Goal: Task Accomplishment & Management: Use online tool/utility

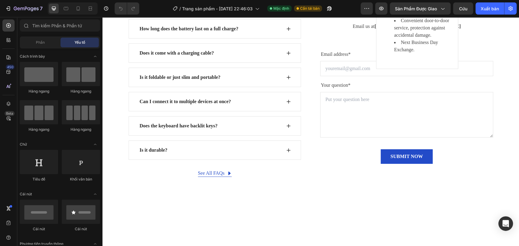
scroll to position [2194, 0]
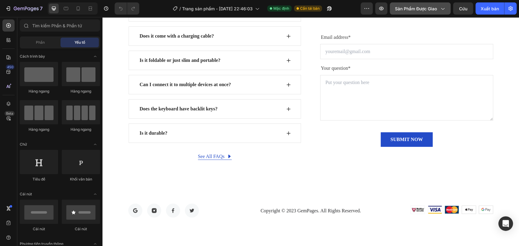
click at [441, 7] on icon "button" at bounding box center [442, 8] width 6 height 6
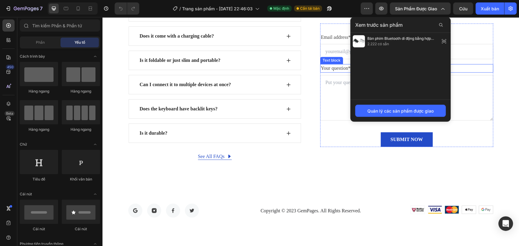
click at [503, 44] on div "FIND YOUR ANSWERS HERE Text block FREQUENTLY ASKED QUESTIONS Heading Row What d…" at bounding box center [310, 47] width 407 height 225
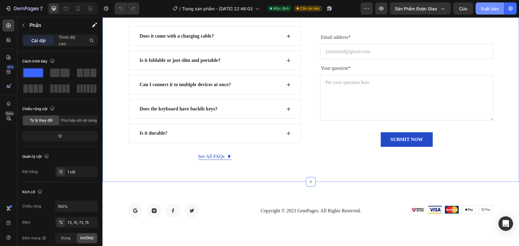
click at [492, 9] on font "Xuất bản" at bounding box center [489, 8] width 18 height 5
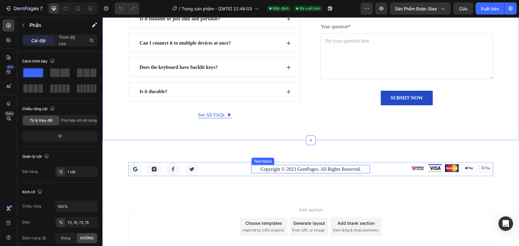
scroll to position [2274, 0]
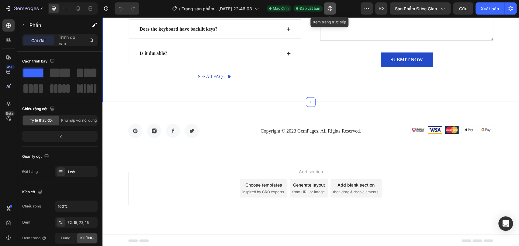
click at [328, 6] on icon "button" at bounding box center [330, 8] width 6 height 6
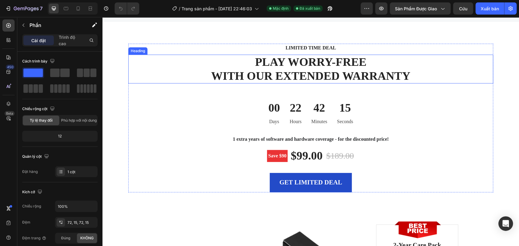
scroll to position [1802, 0]
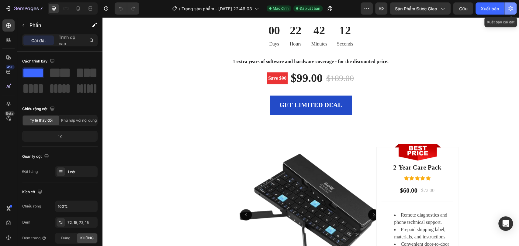
click at [507, 9] on icon "button" at bounding box center [510, 8] width 6 height 6
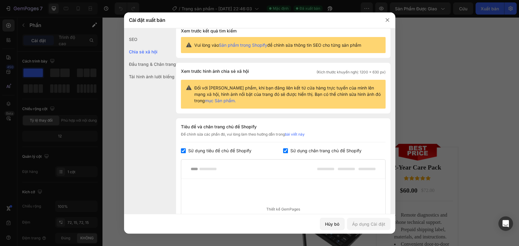
scroll to position [0, 0]
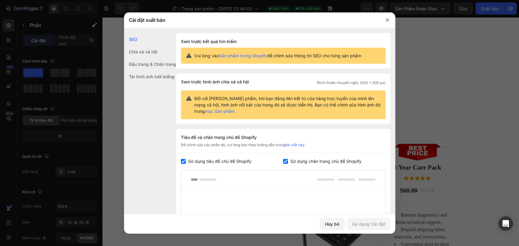
click at [218, 115] on div "Đối với [PERSON_NAME] phẩm, khi bạn đăng liên kết từ cửa hàng trực tuyến của mì…" at bounding box center [283, 105] width 204 height 29
click at [217, 113] on font "mục Sản phẩm." at bounding box center [220, 111] width 31 height 5
click at [237, 57] on font "Sản phẩm trong Shopify" at bounding box center [243, 55] width 48 height 5
click at [147, 54] on font "Chia sẻ xã hội" at bounding box center [143, 51] width 29 height 5
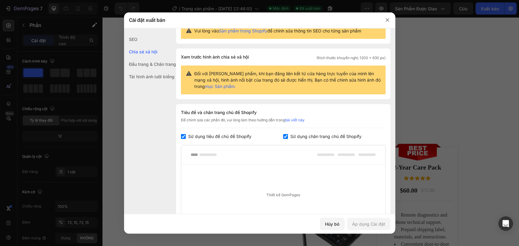
scroll to position [39, 0]
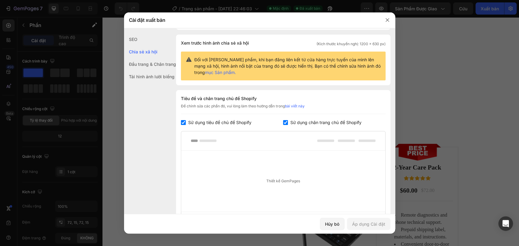
drag, startPoint x: 148, startPoint y: 57, endPoint x: 150, endPoint y: 59, distance: 3.1
click at [149, 58] on div "SEO Chia sẻ xã hội Đầu trang & Chân trang Tải hình ảnh lười biếng" at bounding box center [150, 144] width 52 height 222
click at [150, 70] on div "Đầu trang & Chân trang" at bounding box center [150, 76] width 52 height 12
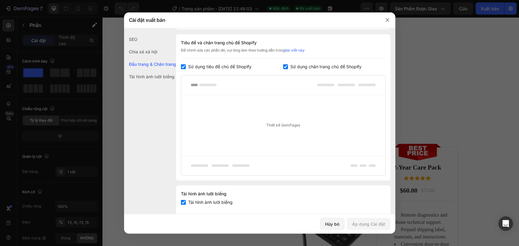
click at [153, 63] on font "Đầu trang & Chân trang" at bounding box center [152, 64] width 47 height 5
click at [139, 46] on div "SEO" at bounding box center [150, 52] width 52 height 12
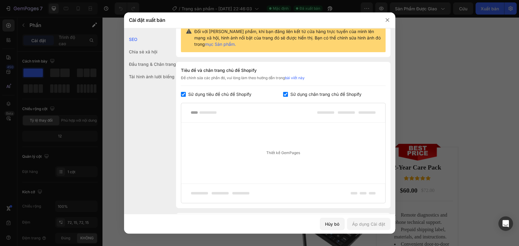
scroll to position [0, 0]
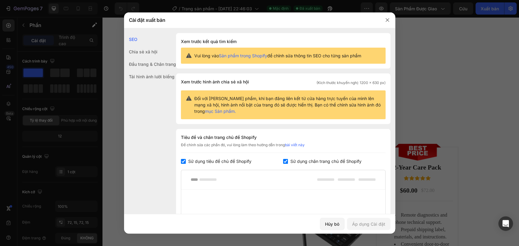
click at [242, 56] on font "Sản phẩm trong Shopify" at bounding box center [243, 55] width 48 height 5
drag, startPoint x: 388, startPoint y: 21, endPoint x: 248, endPoint y: 57, distance: 144.2
click at [326, 68] on div "Cài đặt xuất bản SEO Chia sẻ xã hội Đầu trang & Chân trang Tải hình ảnh lười bi…" at bounding box center [259, 123] width 271 height 222
click at [387, 19] on icon "button" at bounding box center [387, 20] width 5 height 5
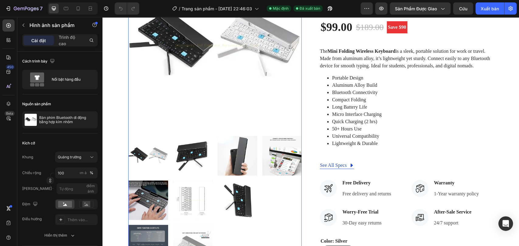
scroll to position [135, 0]
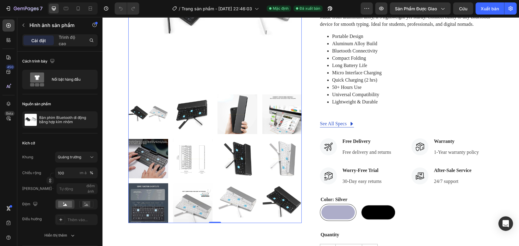
click at [223, 103] on img at bounding box center [237, 114] width 40 height 40
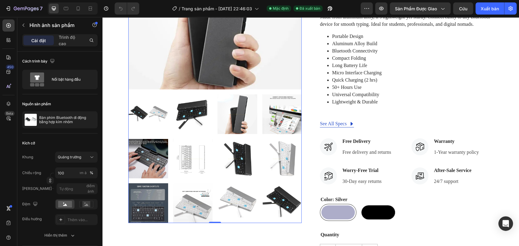
click at [206, 66] on img at bounding box center [214, 2] width 173 height 173
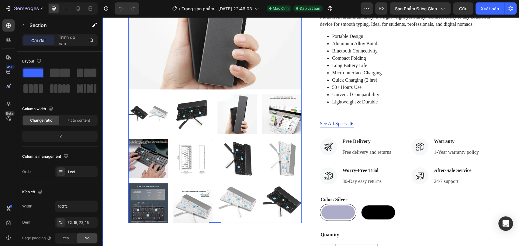
click at [117, 112] on div "Product Images 0 Hurry up! Only 1111 left in stock (P) Stock Counter Aluminum A…" at bounding box center [310, 114] width 407 height 396
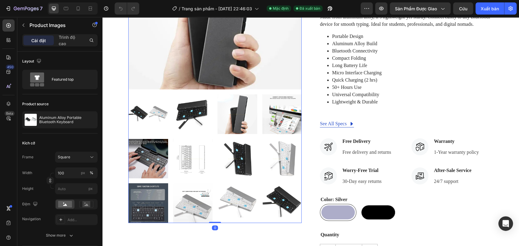
click at [151, 109] on img at bounding box center [148, 114] width 40 height 40
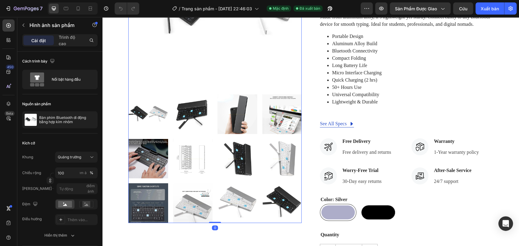
click at [208, 60] on img at bounding box center [214, 2] width 173 height 173
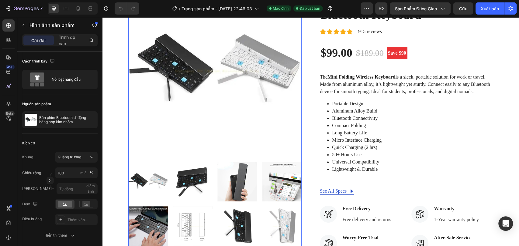
scroll to position [0, 0]
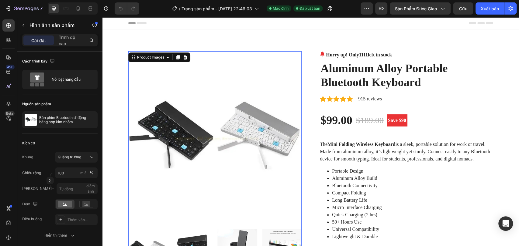
click at [178, 91] on img at bounding box center [214, 137] width 173 height 173
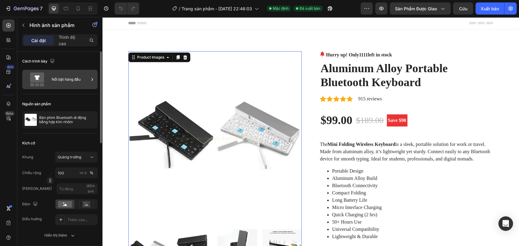
click at [51, 82] on div "Nổi bật hàng đầu" at bounding box center [59, 79] width 75 height 19
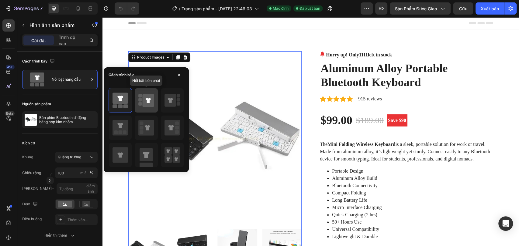
click at [144, 95] on icon at bounding box center [149, 100] width 12 height 13
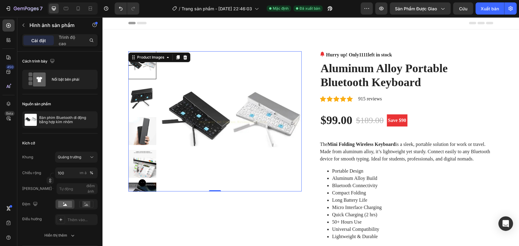
click at [258, 85] on img at bounding box center [231, 121] width 140 height 140
click at [208, 73] on img at bounding box center [231, 121] width 140 height 140
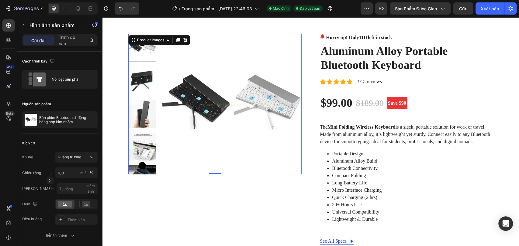
scroll to position [34, 0]
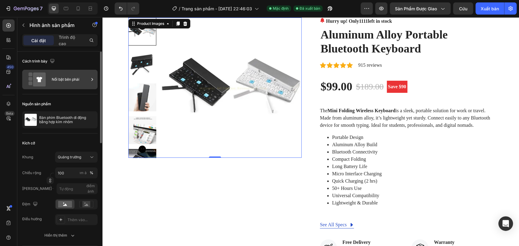
click at [50, 78] on div "Nổi bật bên phải" at bounding box center [59, 79] width 75 height 19
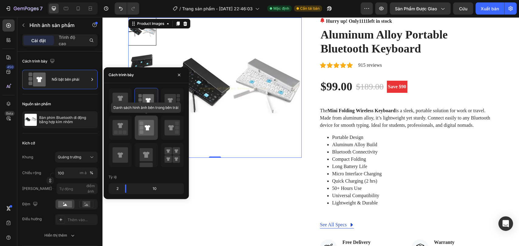
click at [142, 126] on rect at bounding box center [141, 128] width 4 height 4
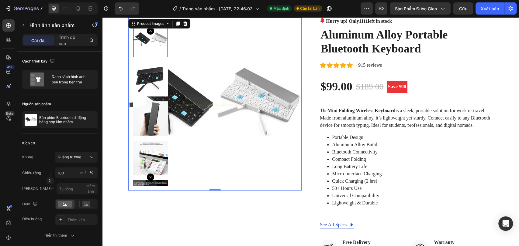
click at [222, 149] on img at bounding box center [214, 104] width 173 height 173
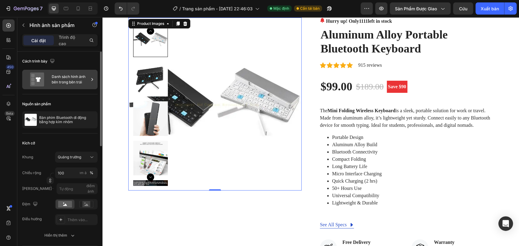
click at [69, 71] on div "Danh sách hình ảnh bên trong bên trái" at bounding box center [59, 79] width 75 height 19
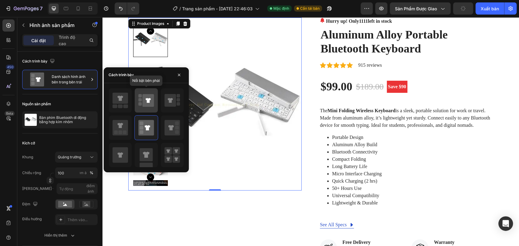
click at [151, 96] on icon at bounding box center [149, 100] width 12 height 13
type input "100"
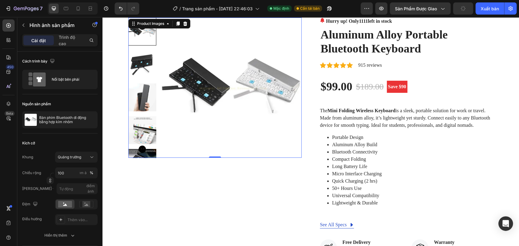
click at [260, 105] on img at bounding box center [231, 88] width 140 height 140
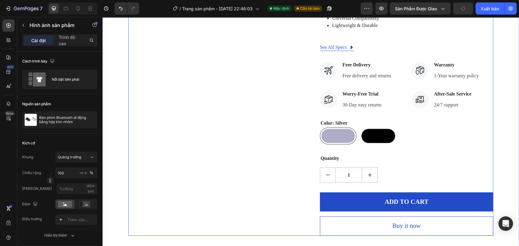
scroll to position [338, 0]
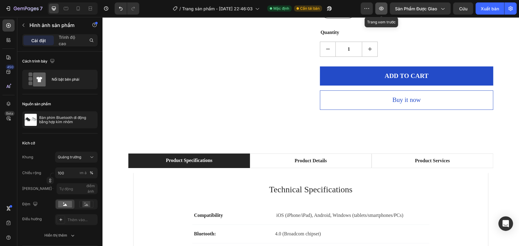
click at [385, 8] on button "button" at bounding box center [381, 8] width 12 height 12
click at [369, 7] on icon "button" at bounding box center [366, 8] width 6 height 6
click at [438, 10] on div "Sản phẩm được giao" at bounding box center [420, 8] width 50 height 6
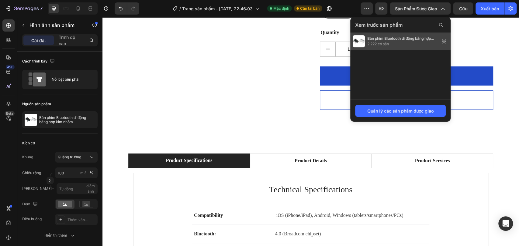
click at [399, 41] on span "Bàn phím Bluetooth di động bằng hợp kim nhôm" at bounding box center [402, 38] width 70 height 5
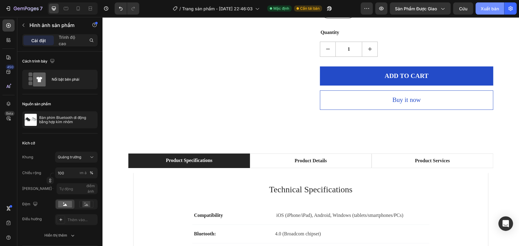
click at [481, 11] on font "Xuất bản" at bounding box center [489, 8] width 18 height 5
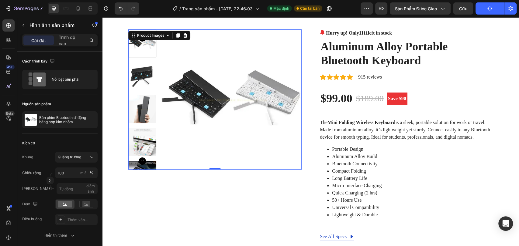
scroll to position [34, 0]
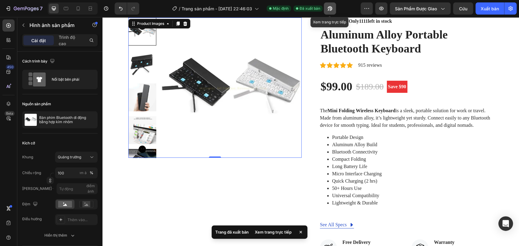
click at [327, 9] on icon "button" at bounding box center [330, 8] width 6 height 6
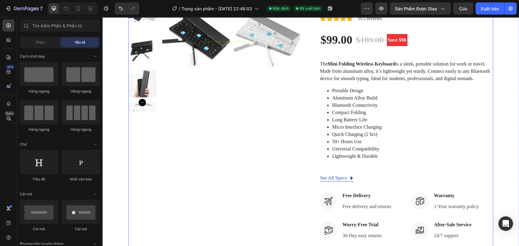
scroll to position [0, 0]
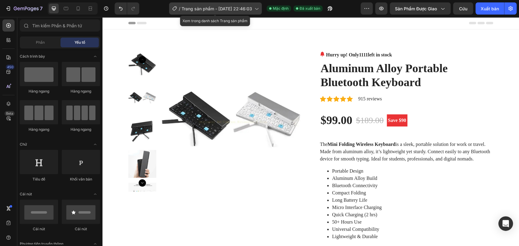
click at [243, 12] on span "Trang sản phẩm - [DATE] 22:46:03" at bounding box center [216, 8] width 70 height 6
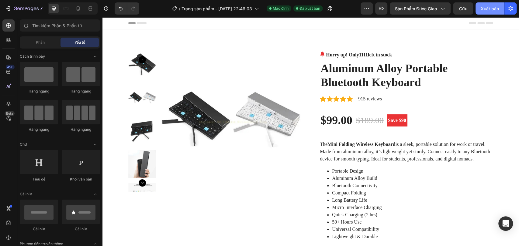
click at [495, 12] on font "Xuất bản" at bounding box center [489, 8] width 18 height 6
click at [509, 8] on icon "button" at bounding box center [510, 8] width 6 height 6
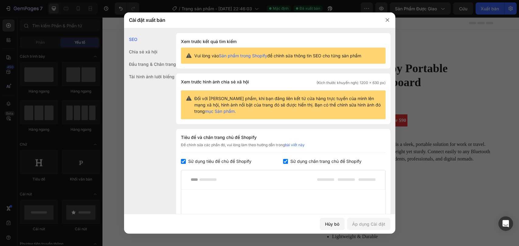
click at [224, 111] on font "mục Sản phẩm." at bounding box center [220, 111] width 31 height 5
click at [381, 25] on div at bounding box center [387, 20] width 16 height 16
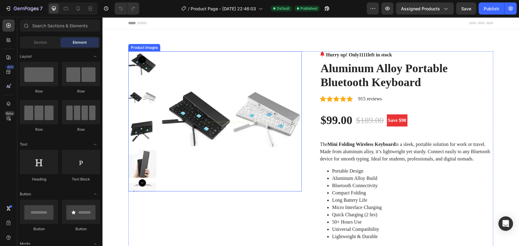
click at [139, 185] on icon "Carousel Next Arrow" at bounding box center [142, 183] width 7 height 7
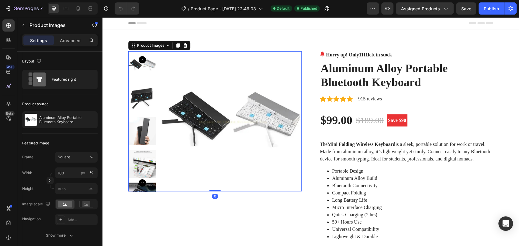
click at [139, 185] on icon "Carousel Next Arrow" at bounding box center [142, 183] width 7 height 7
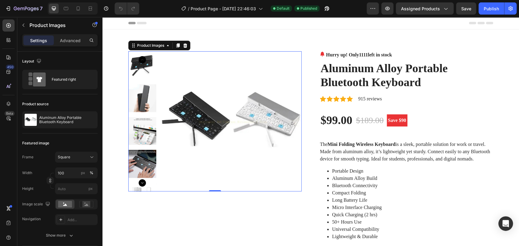
click at [139, 182] on icon "Carousel Next Arrow" at bounding box center [142, 183] width 7 height 7
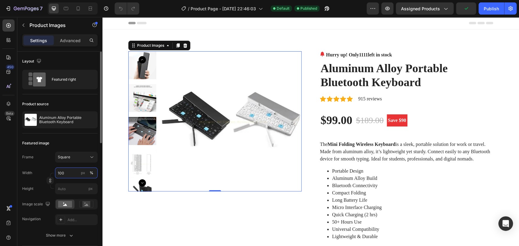
click at [67, 173] on input "100" at bounding box center [76, 173] width 43 height 11
click at [70, 174] on input "100" at bounding box center [76, 173] width 43 height 11
type input "1"
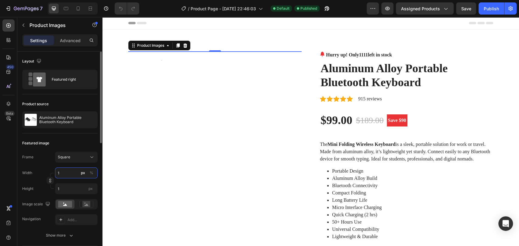
type input "12"
type input "120"
type input "1200"
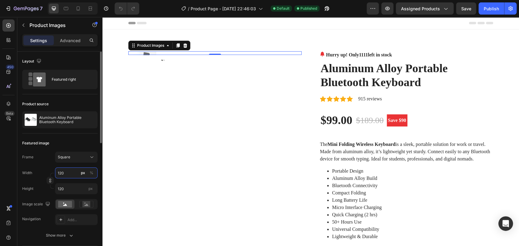
type input "1200"
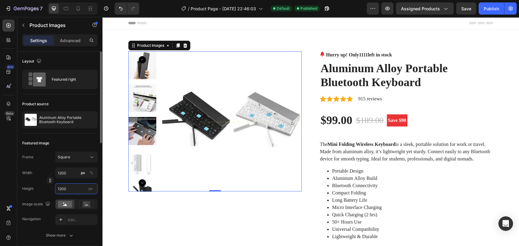
click at [68, 188] on input "1200" at bounding box center [76, 189] width 43 height 11
type input "6"
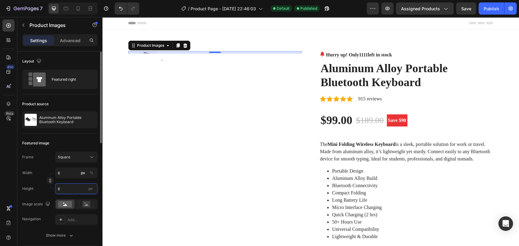
type input "63"
type input "630"
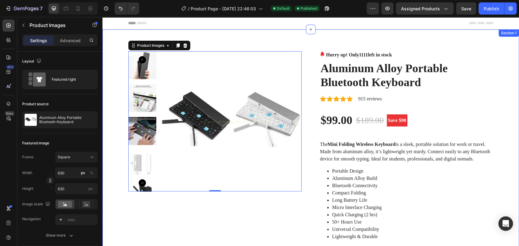
click at [120, 207] on div "Product Images 0 Hurry up! Only 1111 left in stock (P) Stock Counter Aluminum A…" at bounding box center [310, 249] width 407 height 396
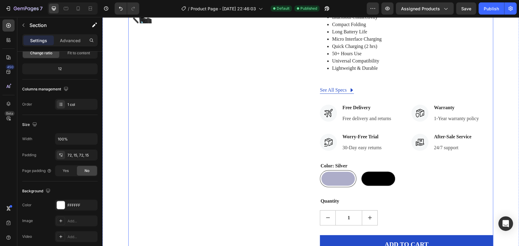
scroll to position [304, 0]
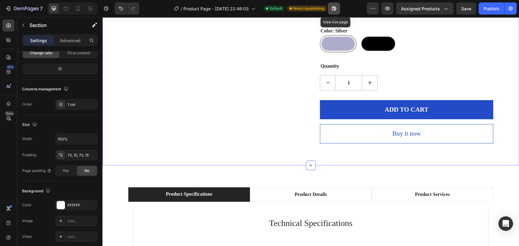
click at [333, 10] on icon "button" at bounding box center [333, 10] width 2 height 2
click at [496, 8] on div "Publish" at bounding box center [490, 8] width 15 height 6
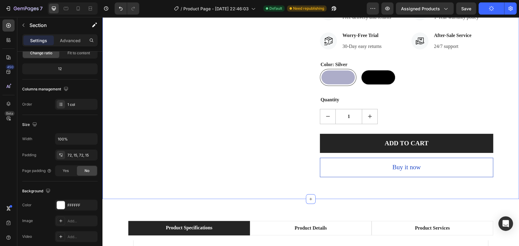
scroll to position [270, 0]
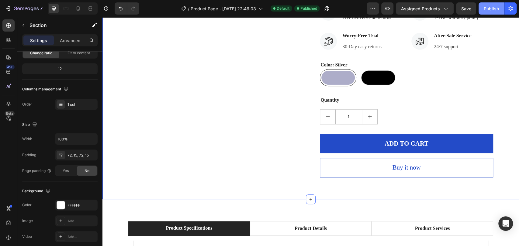
click at [486, 10] on div "Publish" at bounding box center [490, 8] width 15 height 6
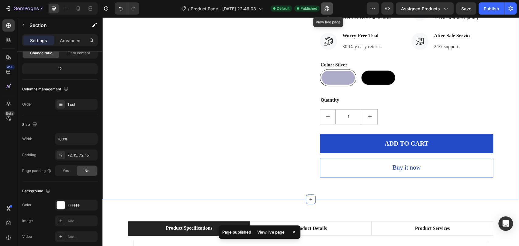
click at [328, 5] on button "button" at bounding box center [327, 8] width 12 height 12
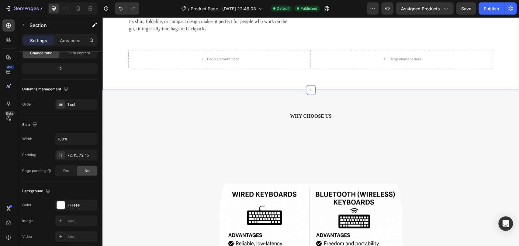
scroll to position [1080, 0]
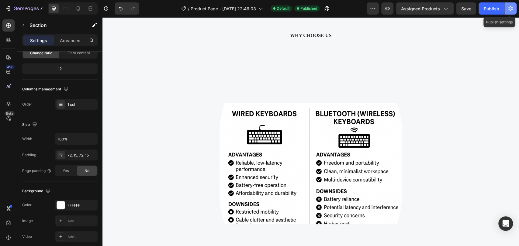
click at [510, 11] on icon "button" at bounding box center [510, 8] width 6 height 6
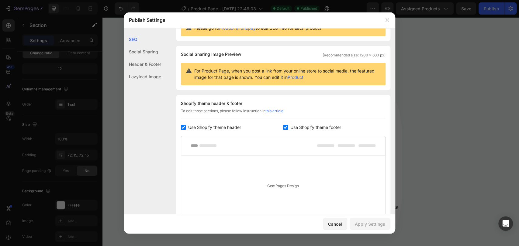
scroll to position [99, 0]
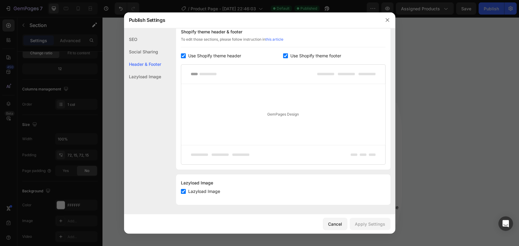
click at [281, 112] on div "GemPages Design" at bounding box center [283, 114] width 204 height 61
click at [183, 54] on input "checkbox" at bounding box center [183, 55] width 5 height 5
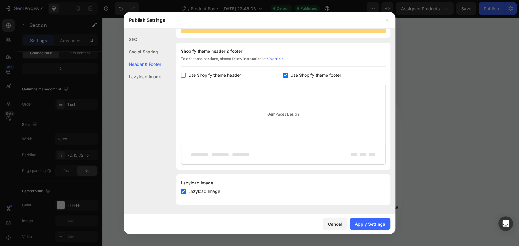
click at [188, 82] on div "Shopify theme header & footer To edit those sections, please follow instruction…" at bounding box center [283, 106] width 214 height 127
click at [182, 74] on input "checkbox" at bounding box center [183, 75] width 5 height 5
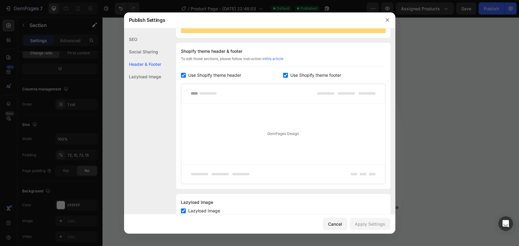
click at [278, 72] on div "Use Shopify theme header" at bounding box center [232, 75] width 102 height 7
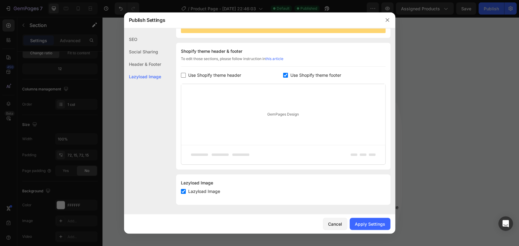
click at [279, 74] on div "Use Shopify theme header" at bounding box center [232, 75] width 102 height 7
checkbox input "true"
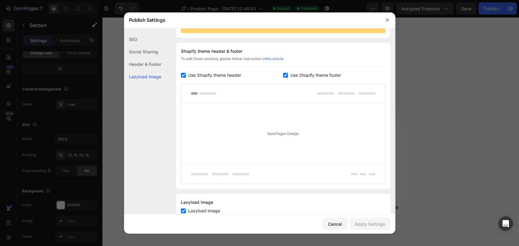
click at [283, 74] on input "checkbox" at bounding box center [285, 75] width 5 height 5
checkbox input "false"
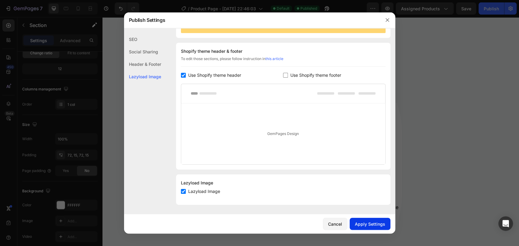
click at [362, 224] on div "Apply Settings" at bounding box center [370, 224] width 30 height 6
